Goal: Find specific page/section: Find specific page/section

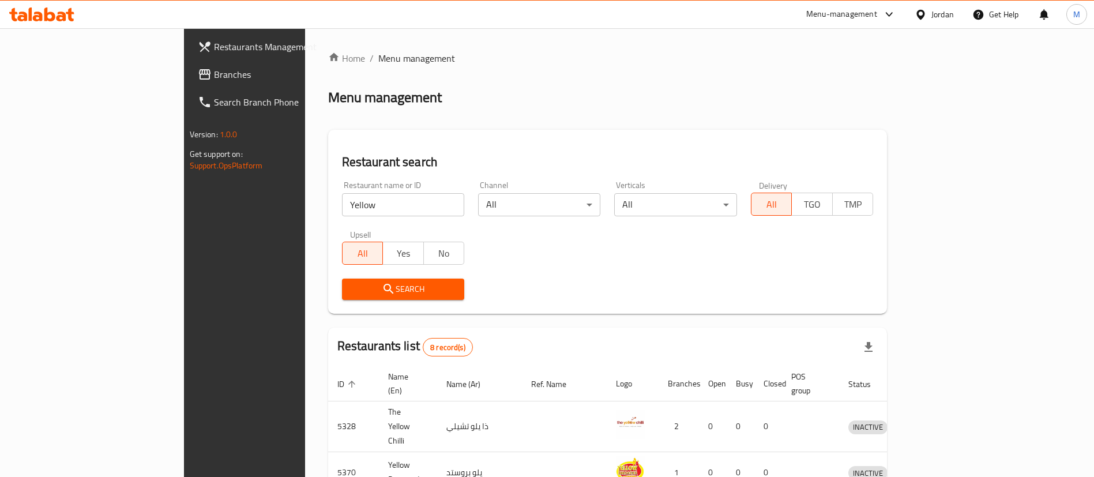
drag, startPoint x: 0, startPoint y: 0, endPoint x: 388, endPoint y: 208, distance: 440.4
click at [388, 208] on input "Yellow" at bounding box center [403, 204] width 122 height 23
click at [389, 208] on input "Yellow" at bounding box center [403, 204] width 122 height 23
type input "ي"
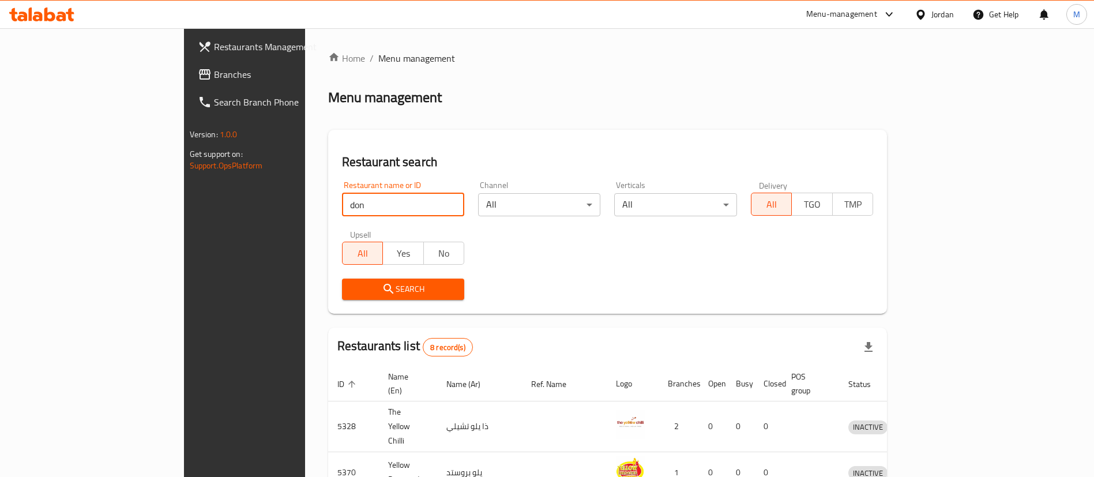
type input "donutt"
click button "Search" at bounding box center [403, 289] width 122 height 21
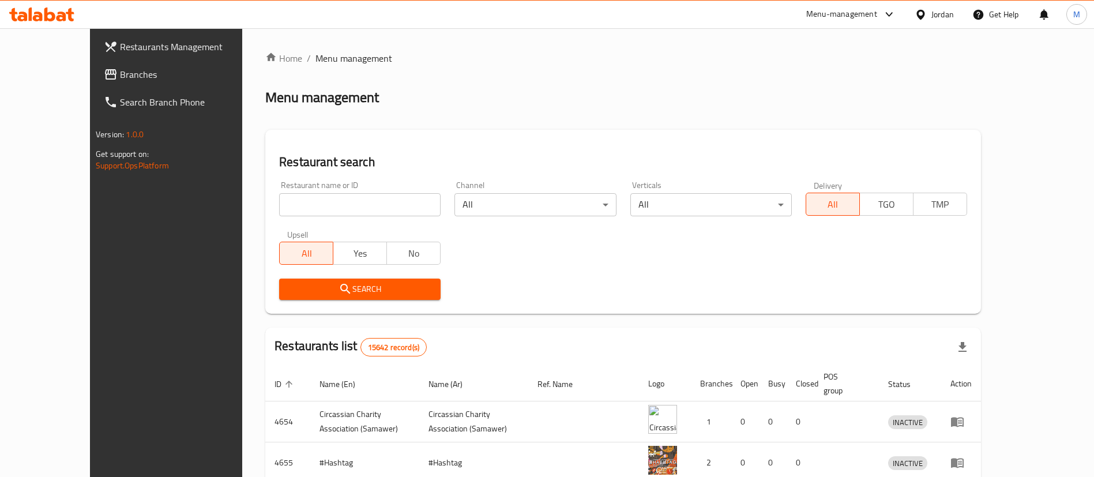
click at [337, 212] on input "search" at bounding box center [359, 204] width 161 height 23
type input "donutt"
click at [362, 289] on span "Search" at bounding box center [359, 289] width 143 height 14
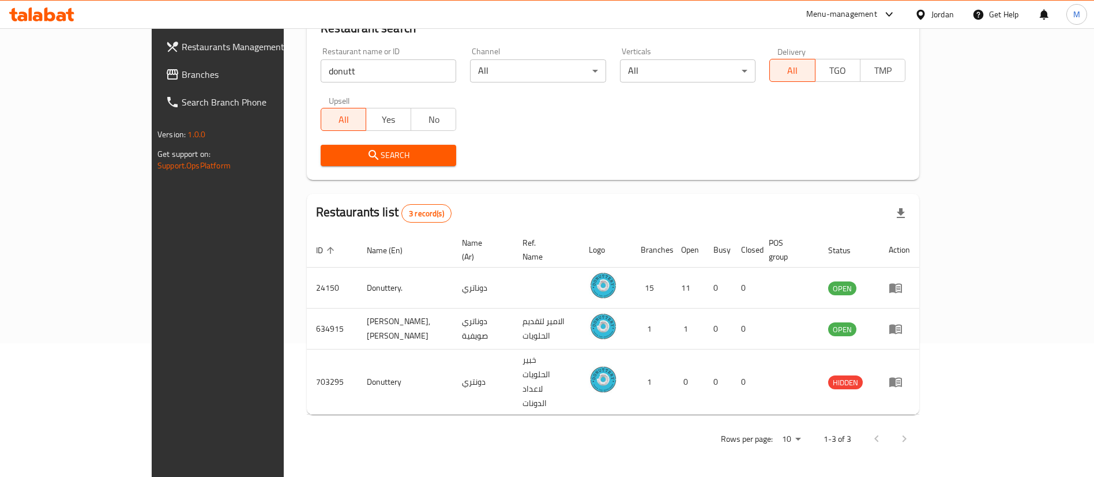
scroll to position [97, 0]
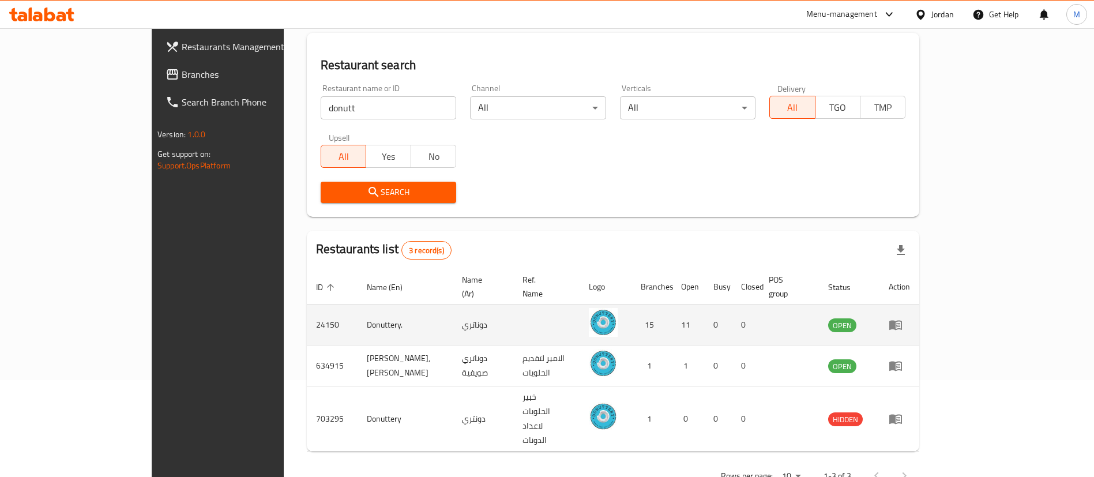
click at [910, 318] on link "enhanced table" at bounding box center [899, 325] width 21 height 14
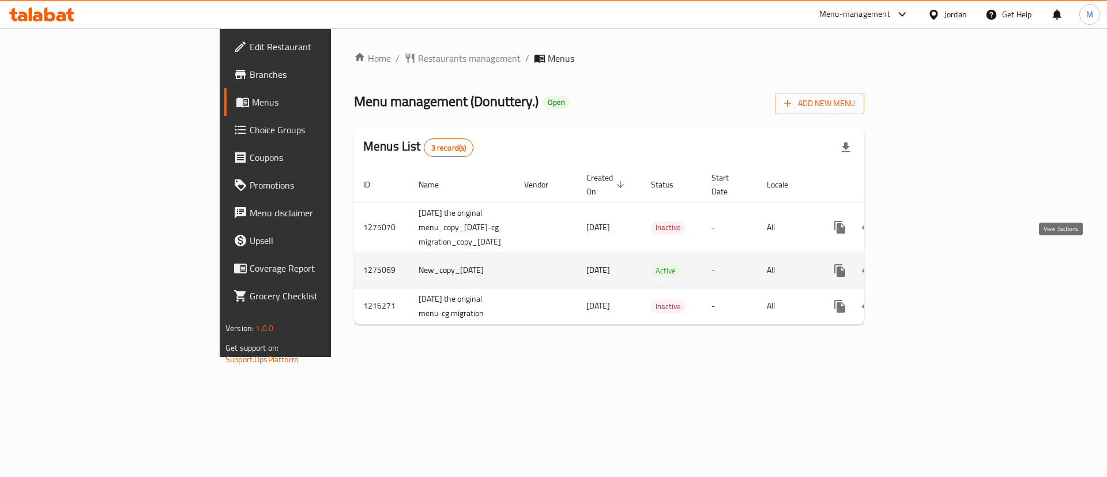
click at [930, 264] on icon "enhanced table" at bounding box center [923, 271] width 14 height 14
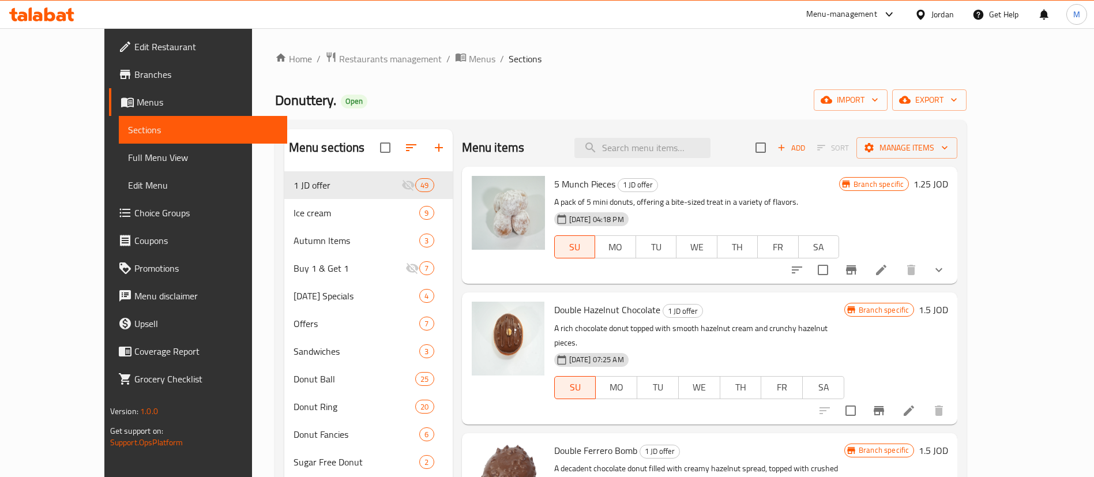
click at [134, 78] on span "Branches" at bounding box center [206, 74] width 144 height 14
